Goal: Task Accomplishment & Management: Use online tool/utility

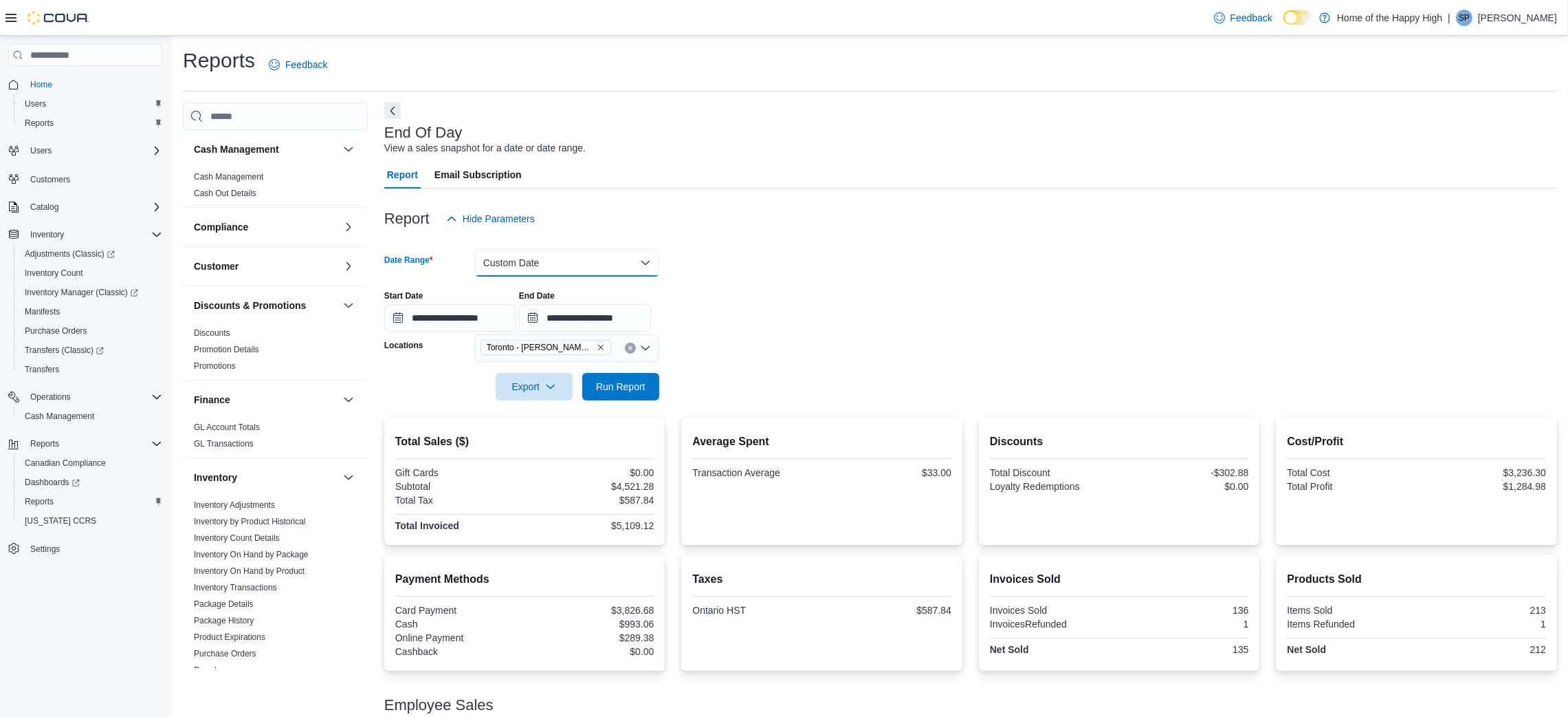
click at [642, 264] on button "Custom Date" at bounding box center [566, 263] width 184 height 28
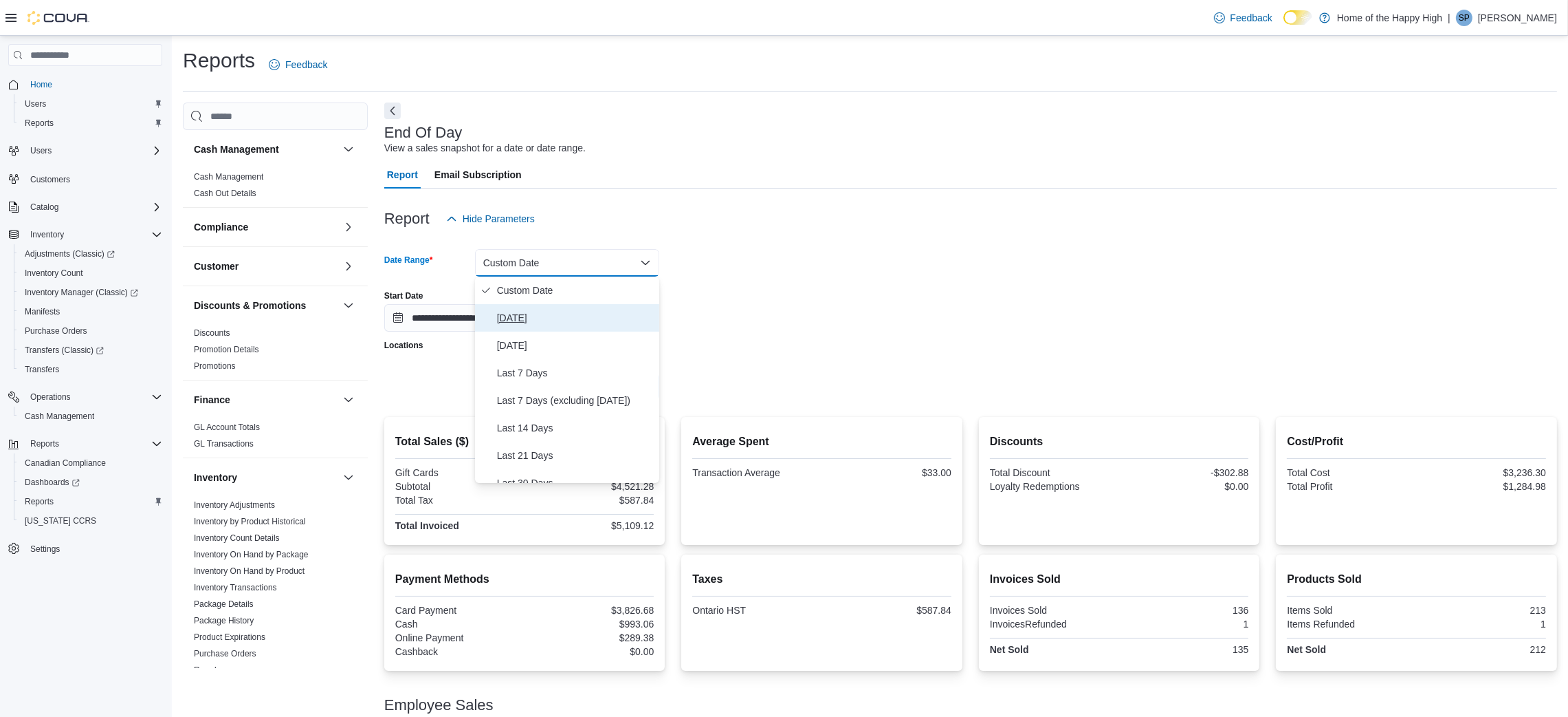
click at [555, 316] on span "[DATE]" at bounding box center [576, 317] width 157 height 16
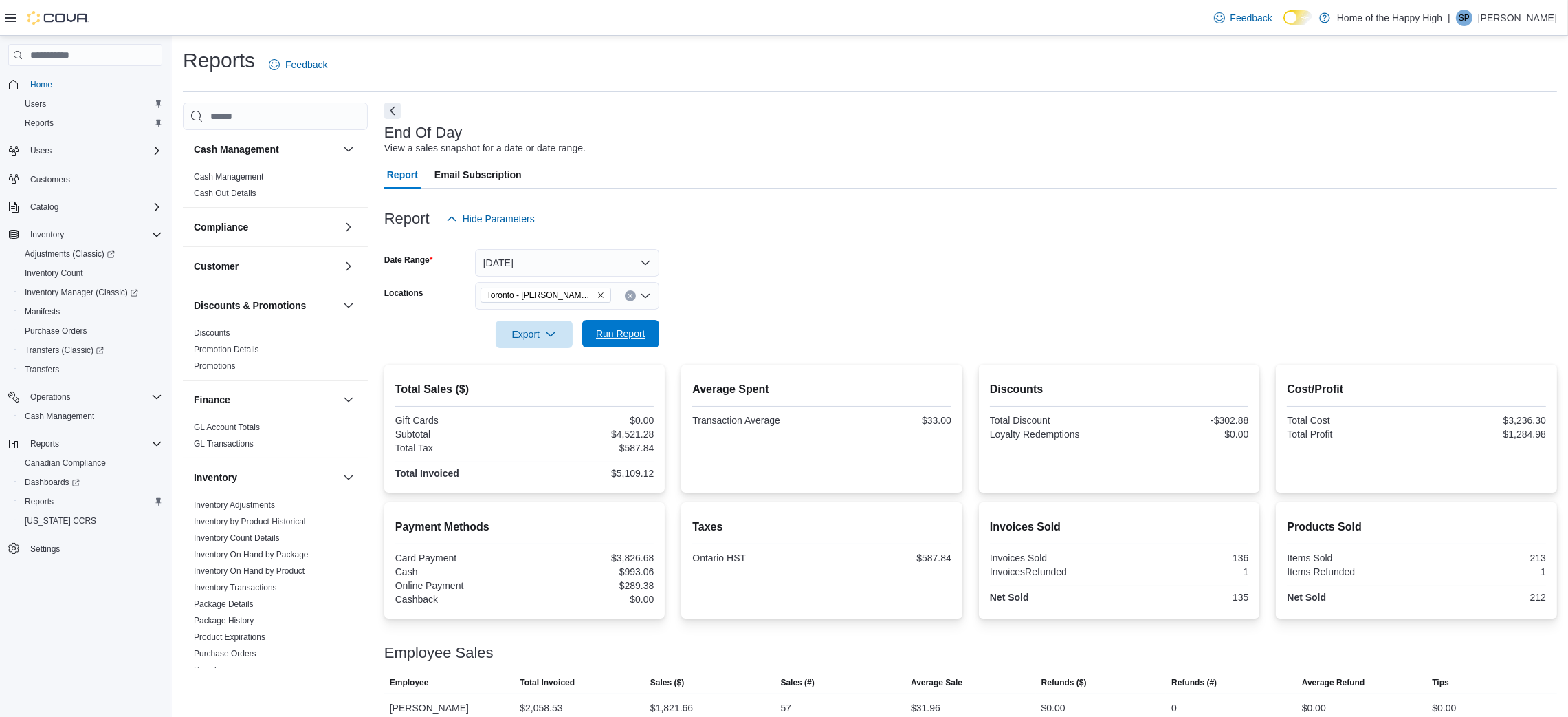
click at [604, 339] on span "Run Report" at bounding box center [620, 333] width 49 height 14
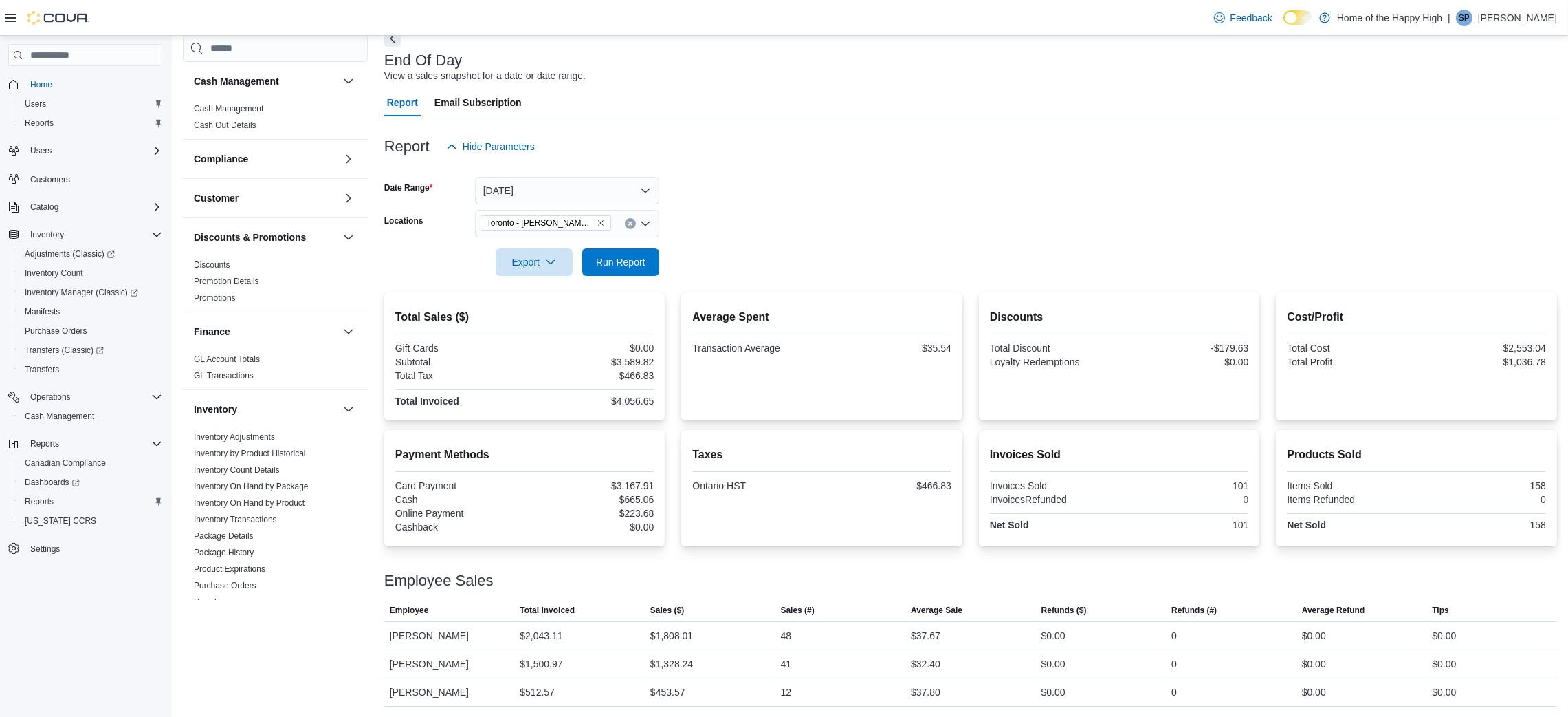
click at [522, 164] on div at bounding box center [971, 168] width 1173 height 16
click at [608, 254] on span "Run Report" at bounding box center [621, 262] width 60 height 28
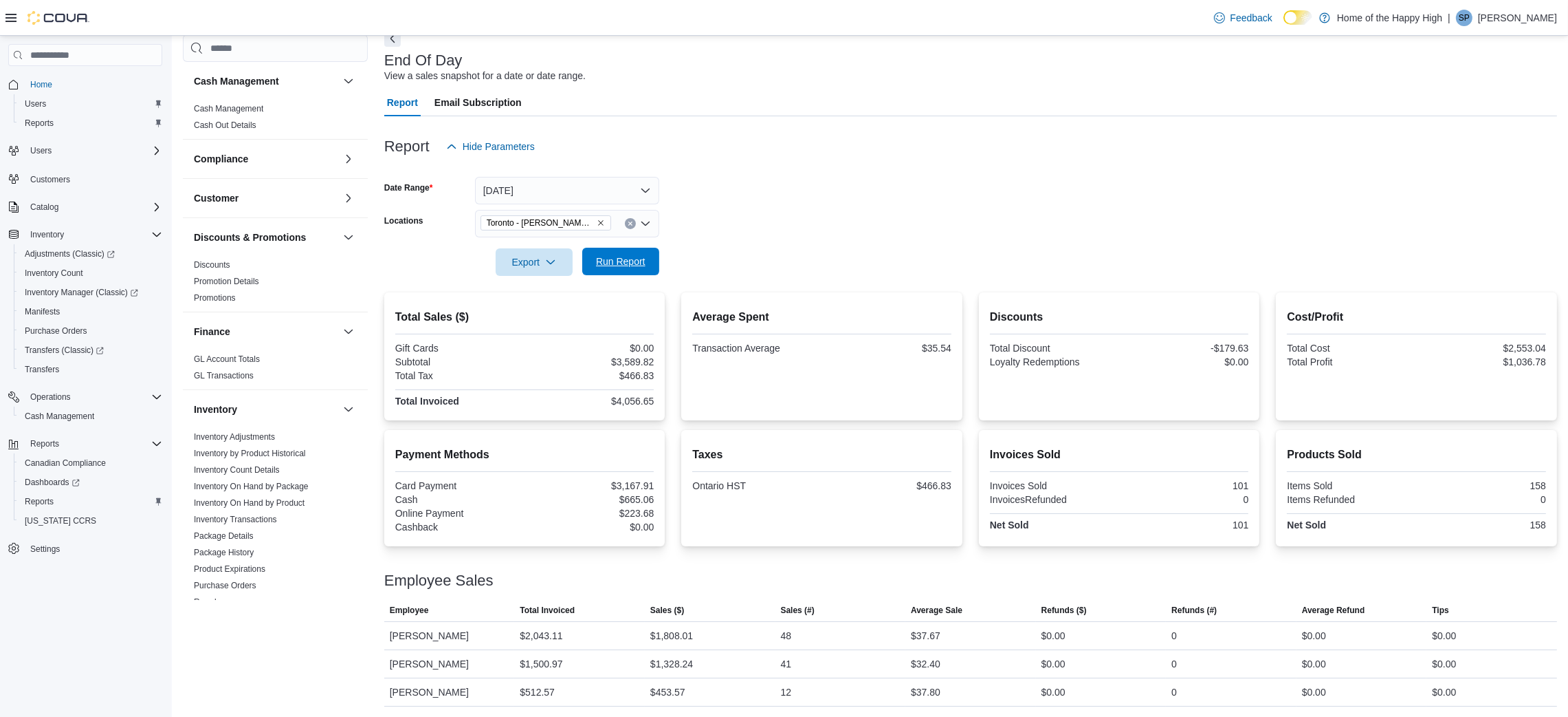
click at [608, 254] on span "Run Report" at bounding box center [621, 262] width 60 height 28
click at [603, 255] on span "Run Report" at bounding box center [620, 262] width 49 height 14
click at [632, 263] on span "Run Report" at bounding box center [620, 262] width 49 height 14
